Goal: Task Accomplishment & Management: Manage account settings

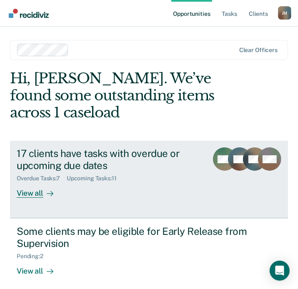
click at [38, 195] on div "View all" at bounding box center [40, 190] width 47 height 16
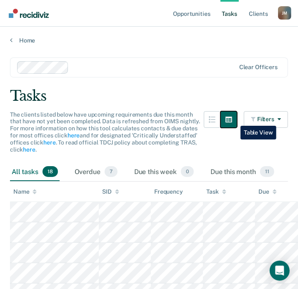
click at [234, 120] on button "button" at bounding box center [228, 119] width 17 height 17
click at [226, 124] on button "button" at bounding box center [228, 119] width 17 height 17
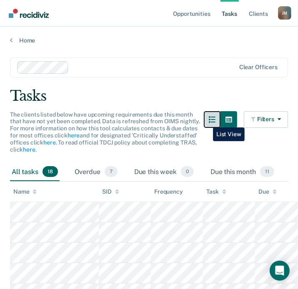
click at [207, 121] on button "button" at bounding box center [212, 119] width 17 height 17
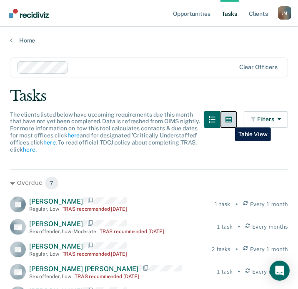
click at [229, 121] on icon "button" at bounding box center [228, 120] width 7 height 6
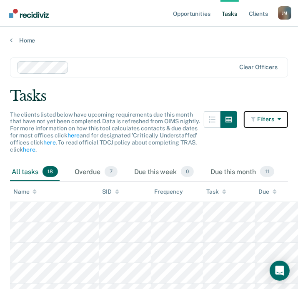
click at [256, 117] on icon "button" at bounding box center [254, 119] width 6 height 6
